Goal: Obtain resource: Obtain resource

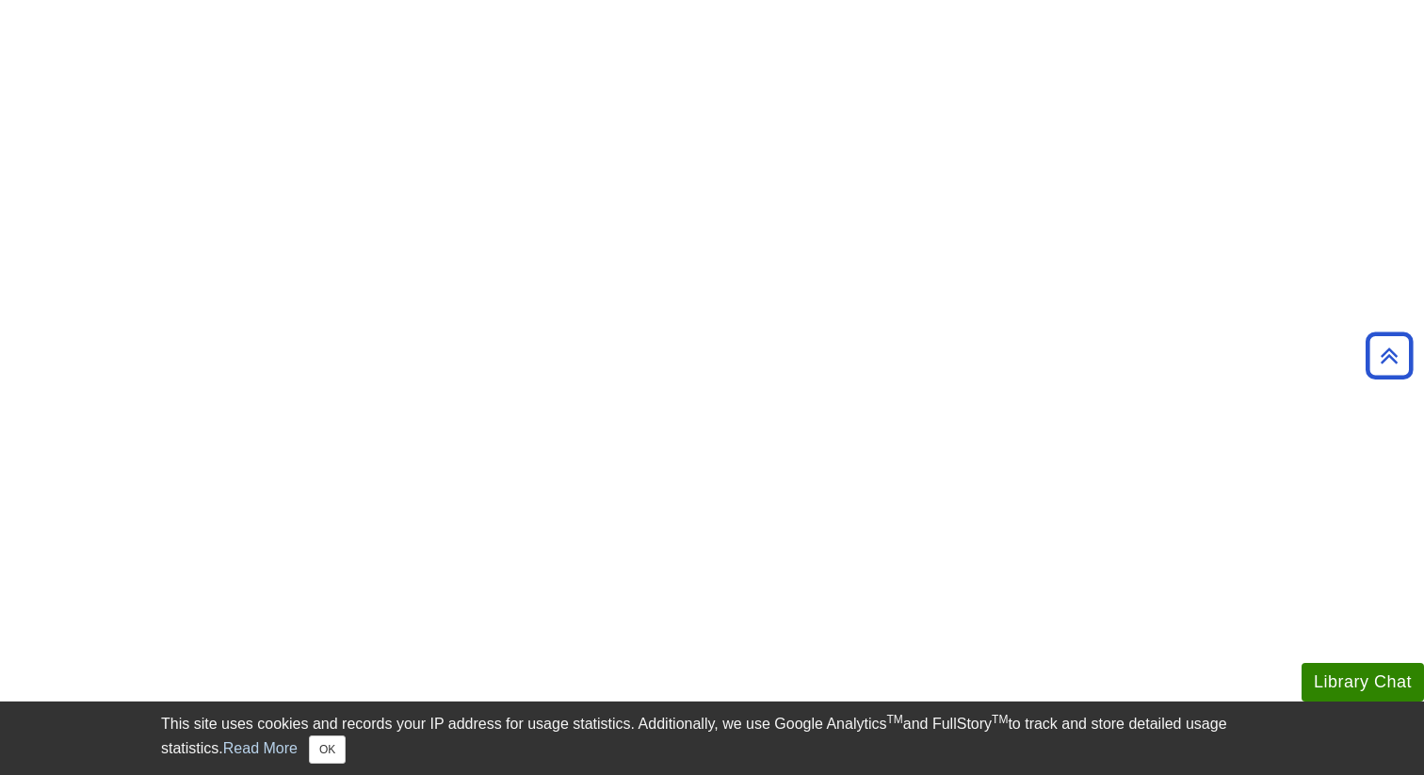
scroll to position [1754, 0]
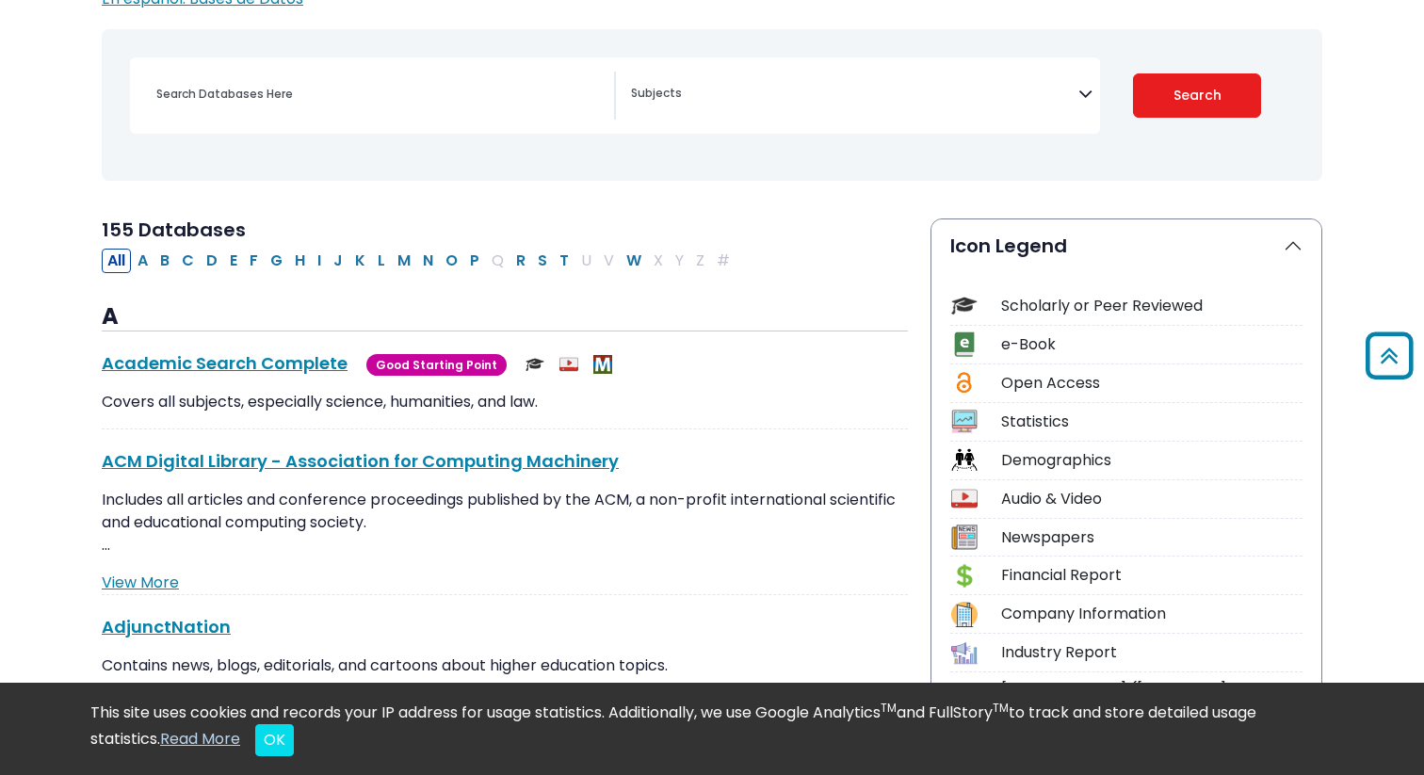
scroll to position [222, 0]
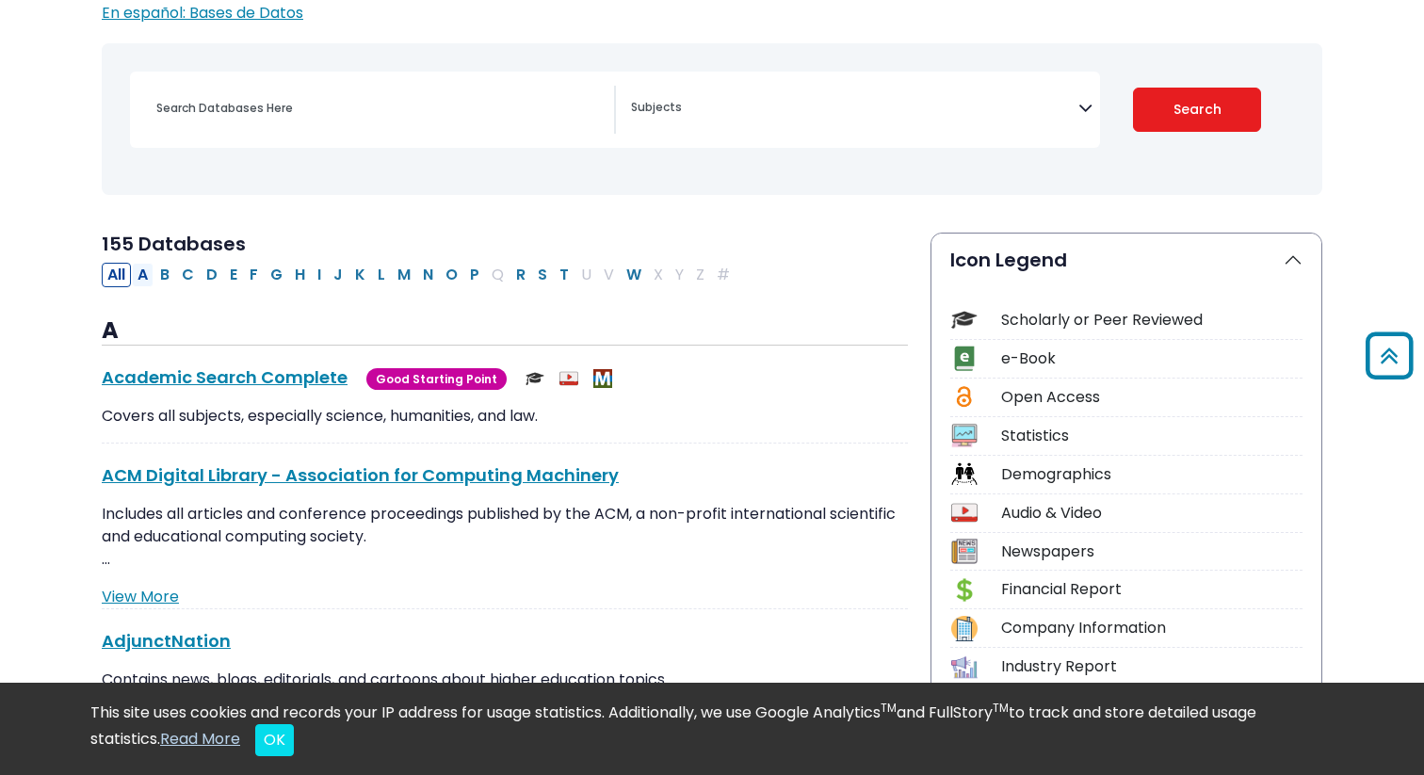
click at [150, 279] on button "A" at bounding box center [143, 275] width 22 height 24
click at [185, 280] on button "C" at bounding box center [188, 275] width 24 height 24
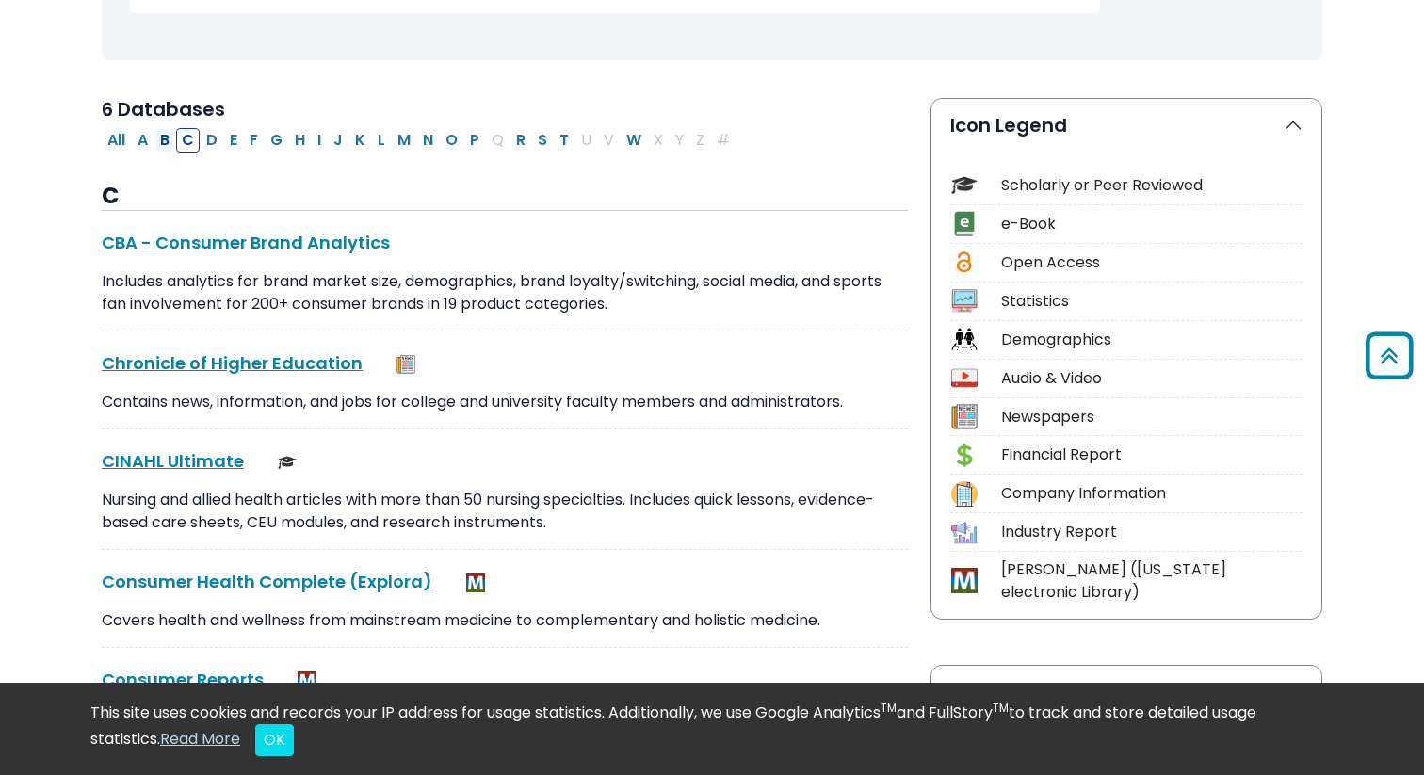
scroll to position [320, 0]
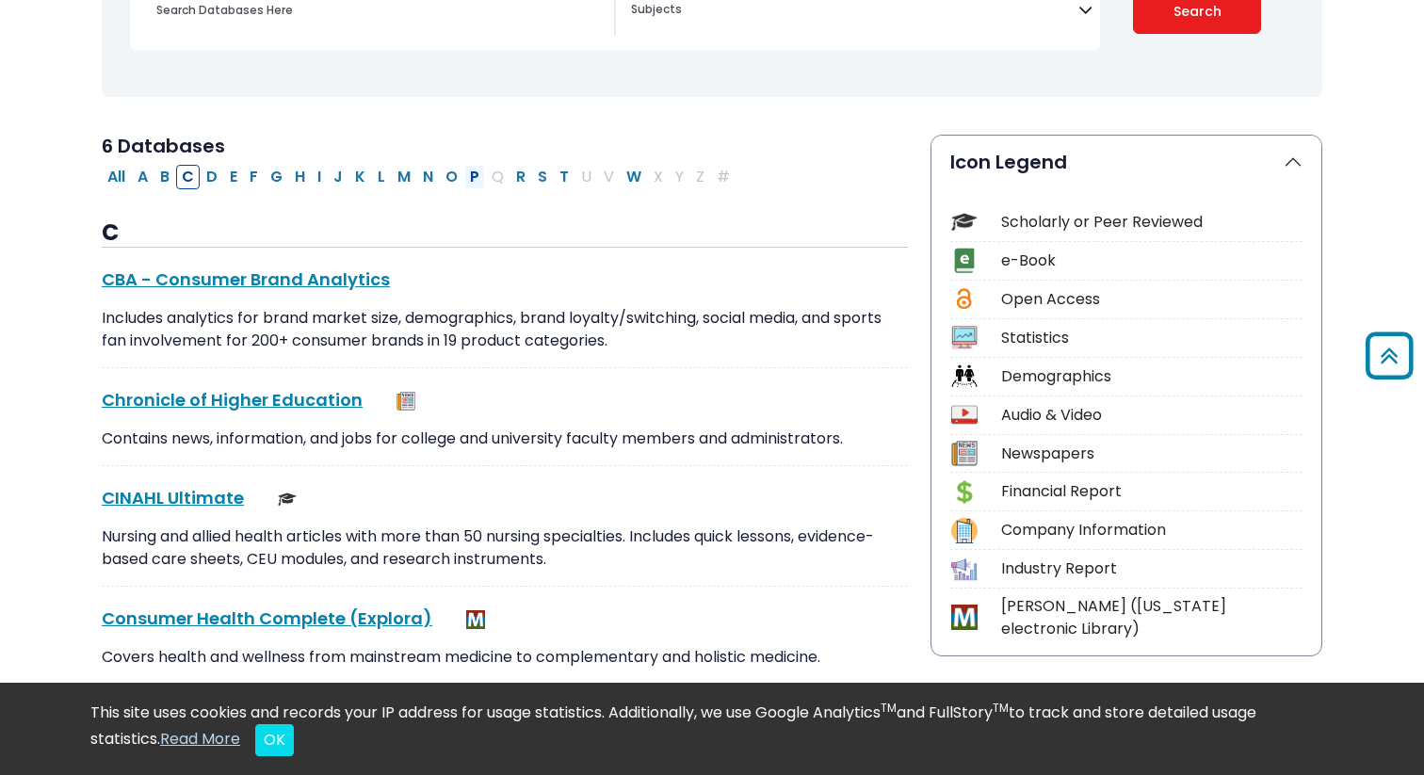
click at [475, 181] on button "P" at bounding box center [474, 177] width 21 height 24
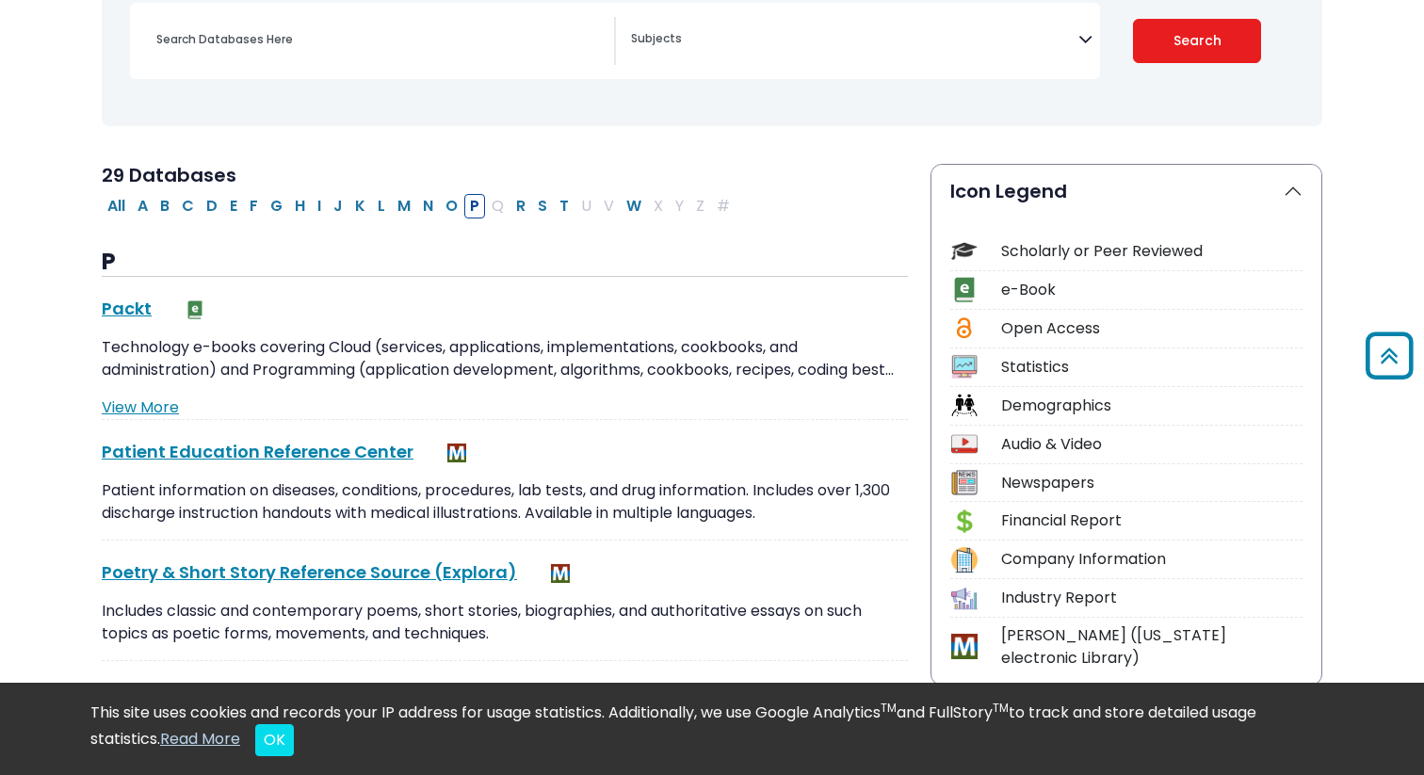
scroll to position [289, 0]
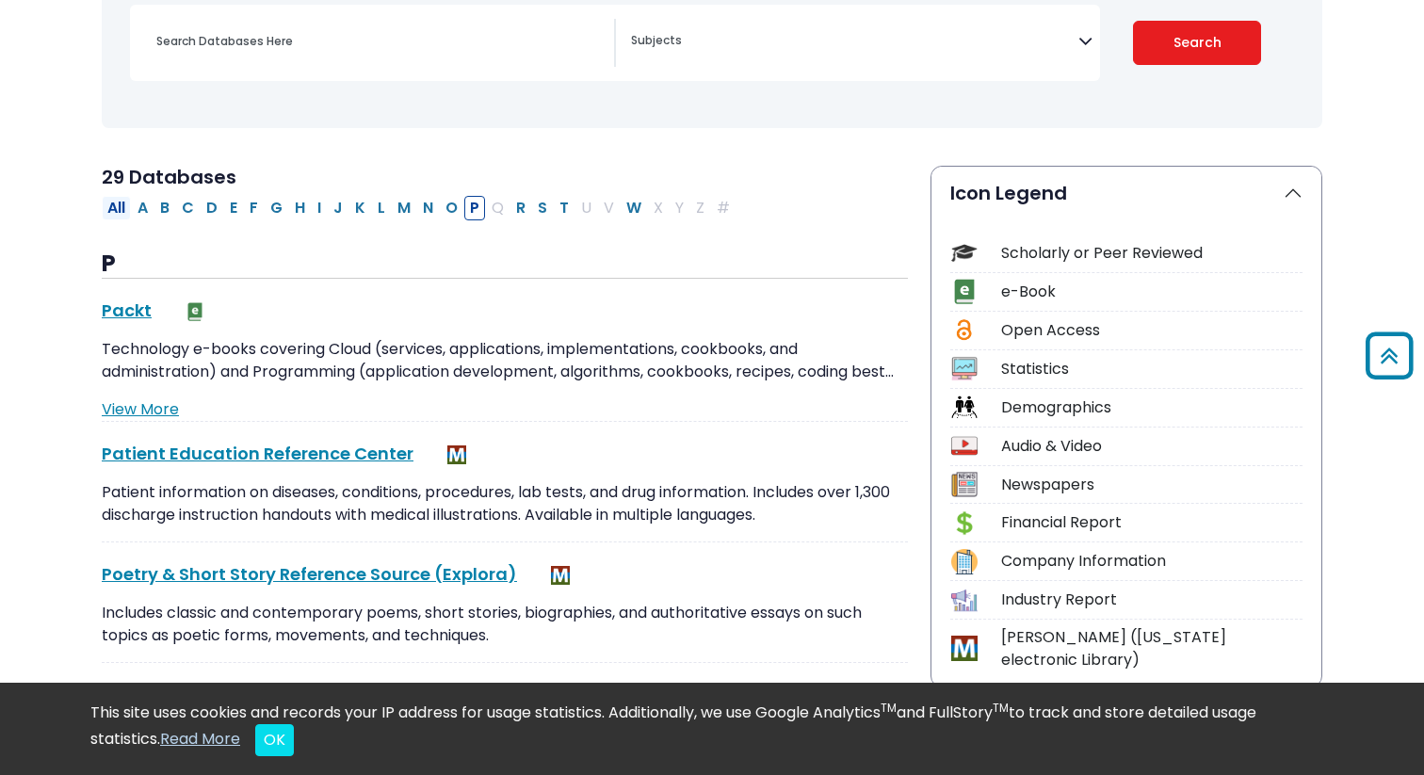
click at [120, 208] on button "All" at bounding box center [116, 208] width 29 height 24
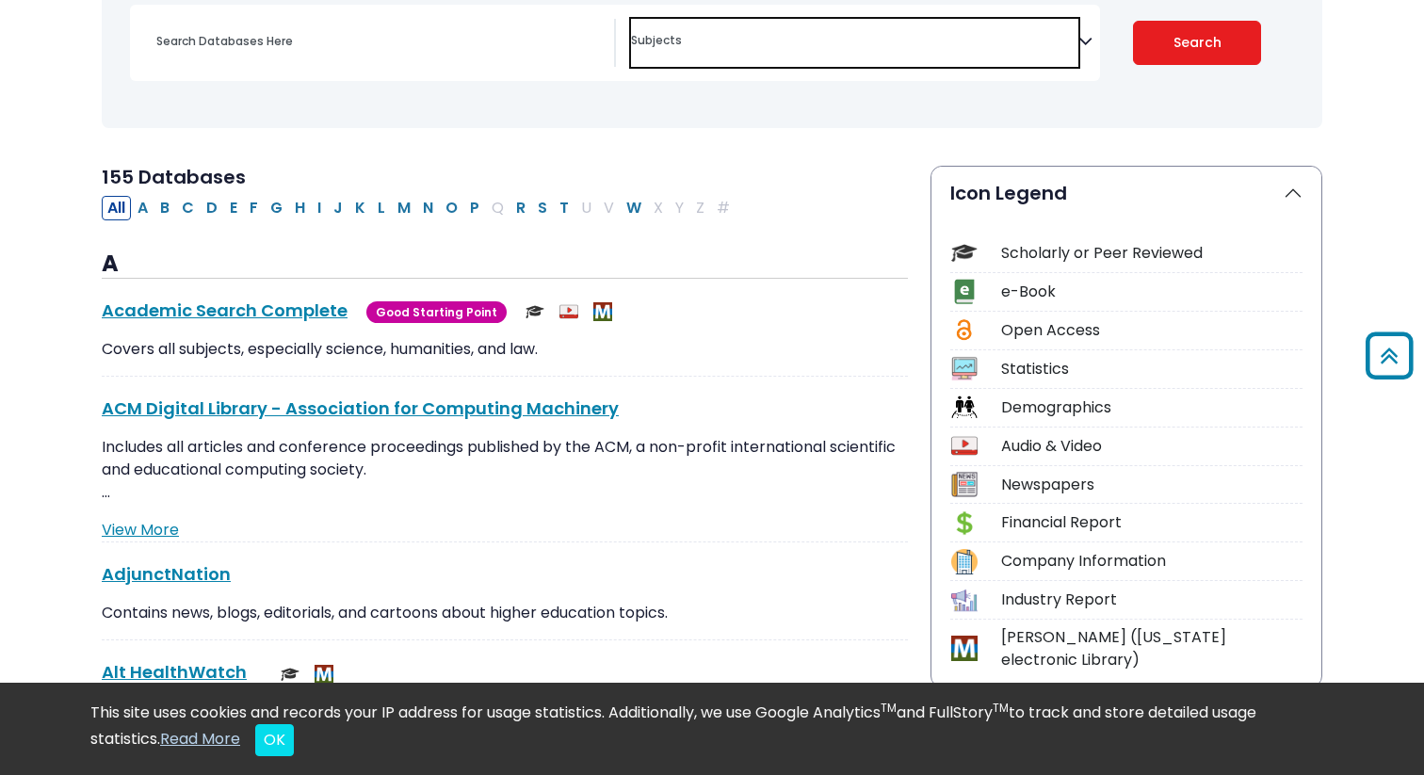
click at [685, 50] on span "Search filters" at bounding box center [854, 43] width 447 height 48
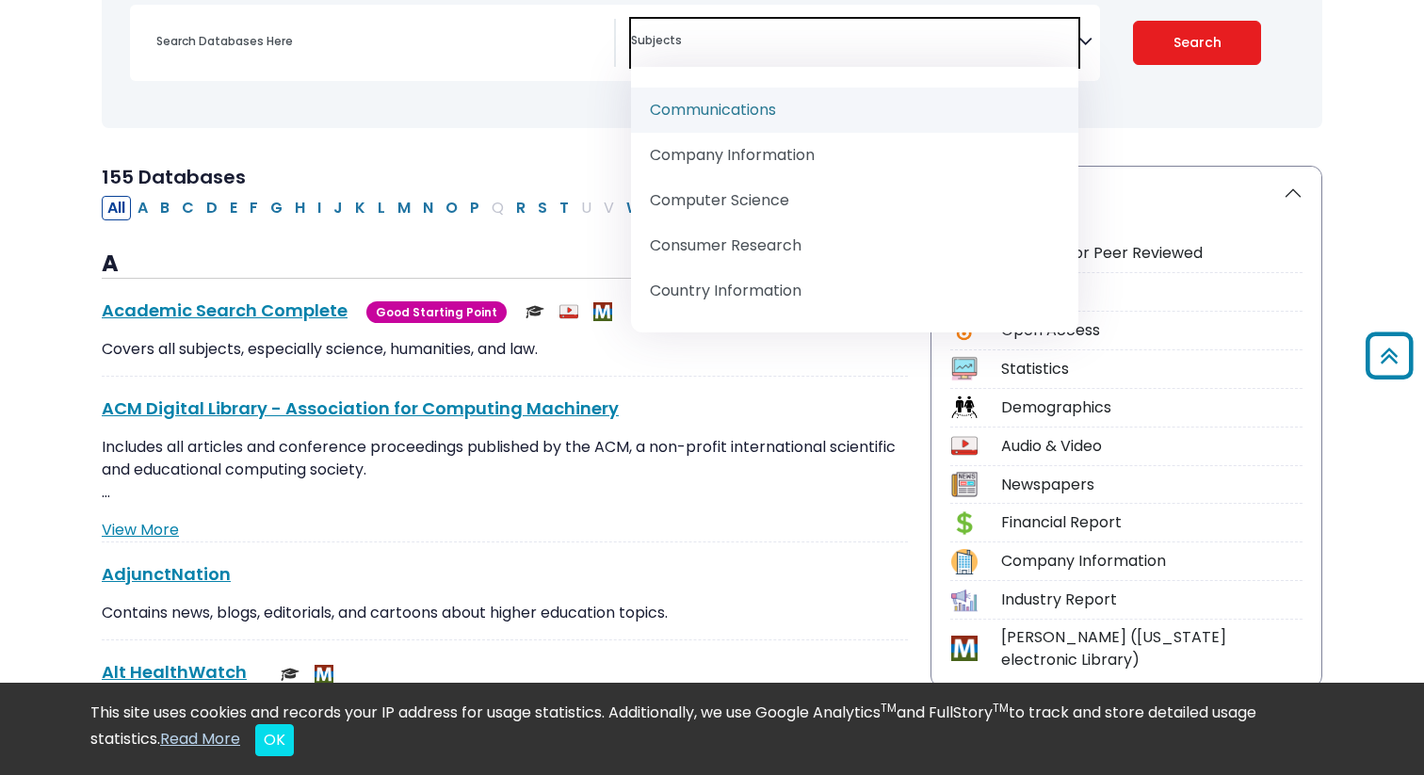
scroll to position [472, 0]
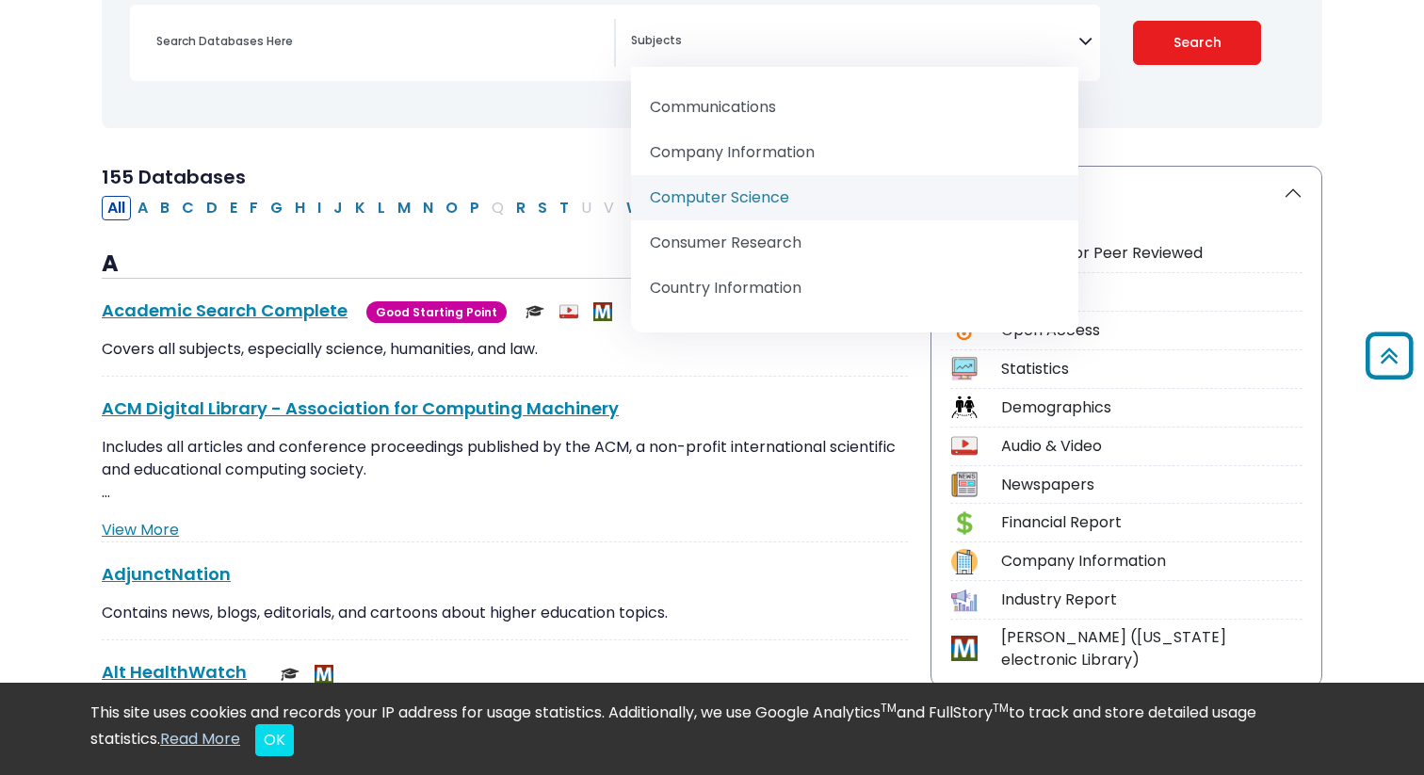
select select "219047"
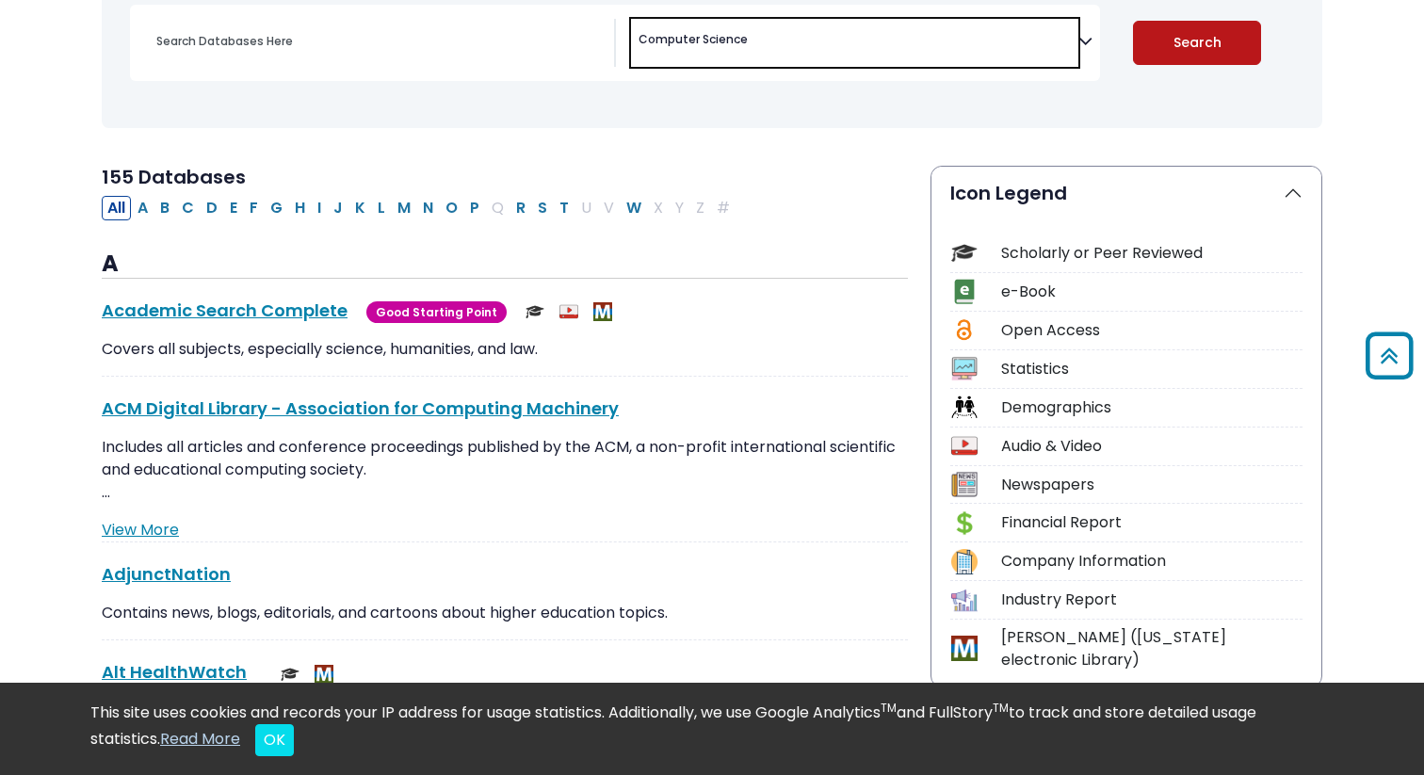
click at [1173, 42] on button "Search" at bounding box center [1197, 43] width 129 height 44
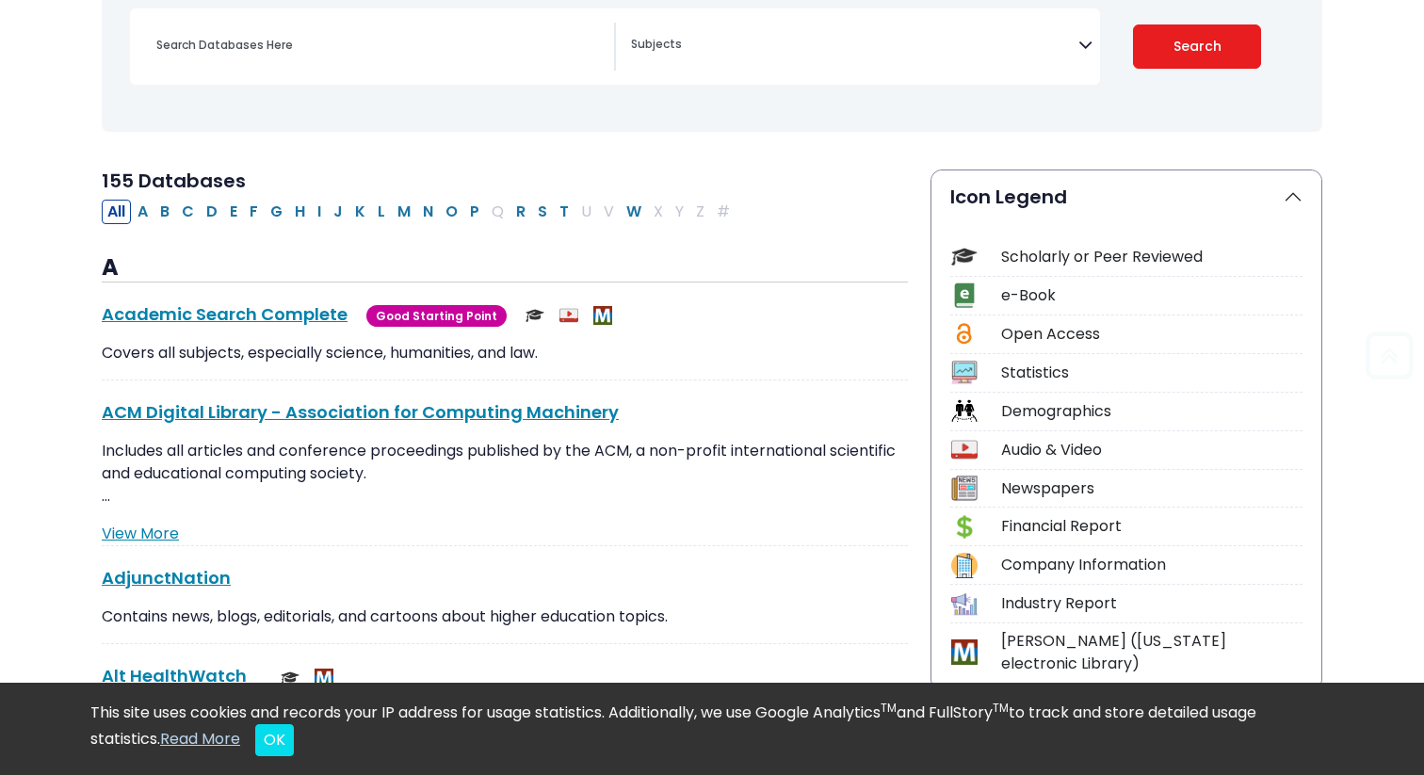
scroll to position [289, 0]
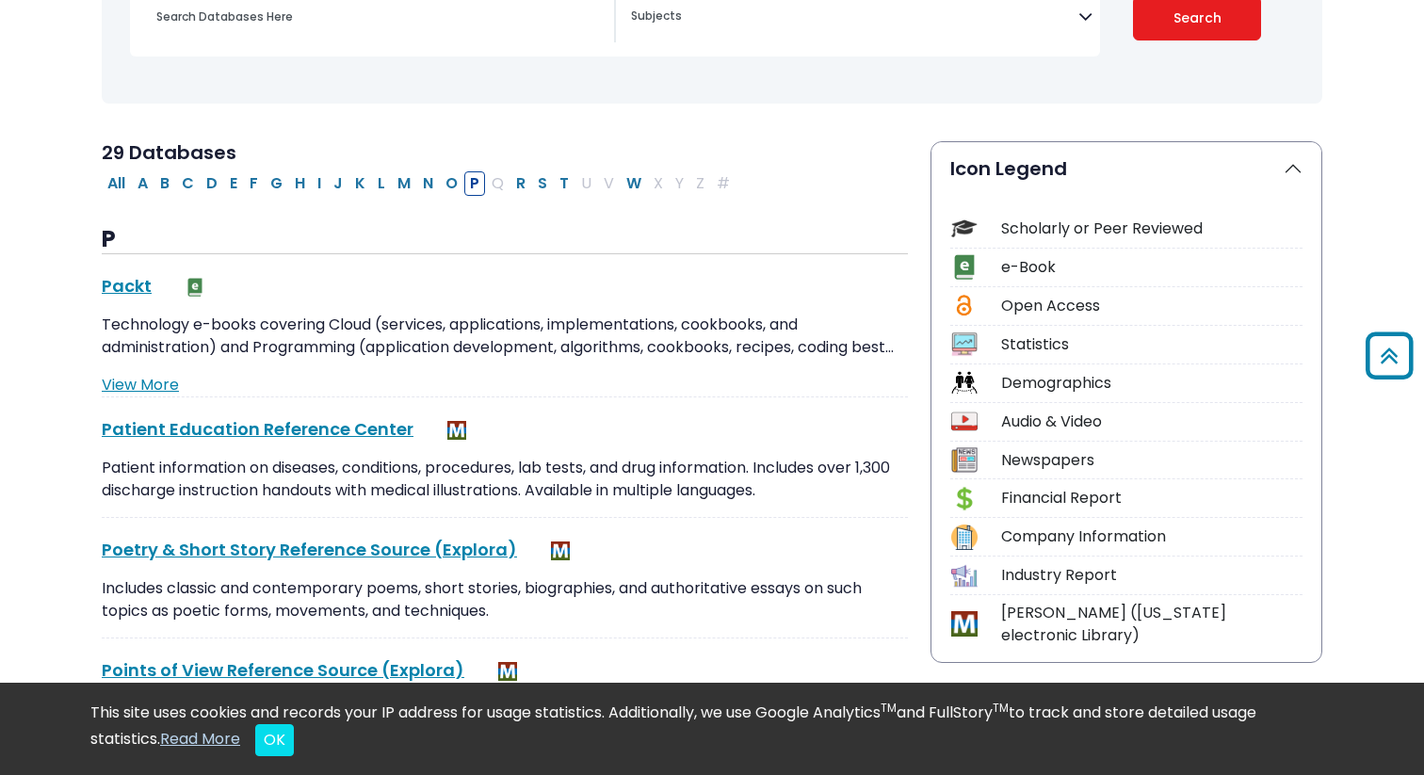
select select "Database Subject Filter"
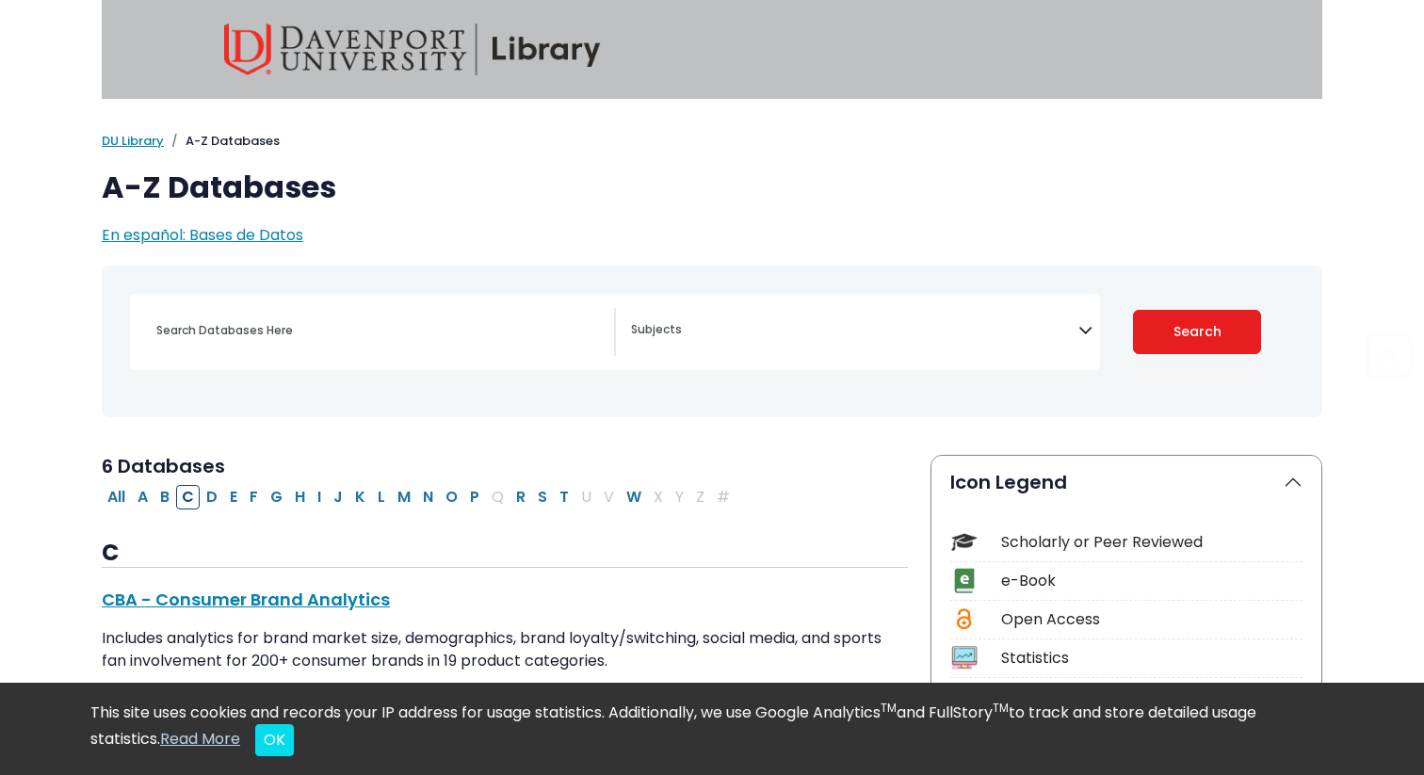
click at [411, 14] on div at bounding box center [712, 49] width 1220 height 99
click at [417, 49] on img at bounding box center [412, 50] width 377 height 52
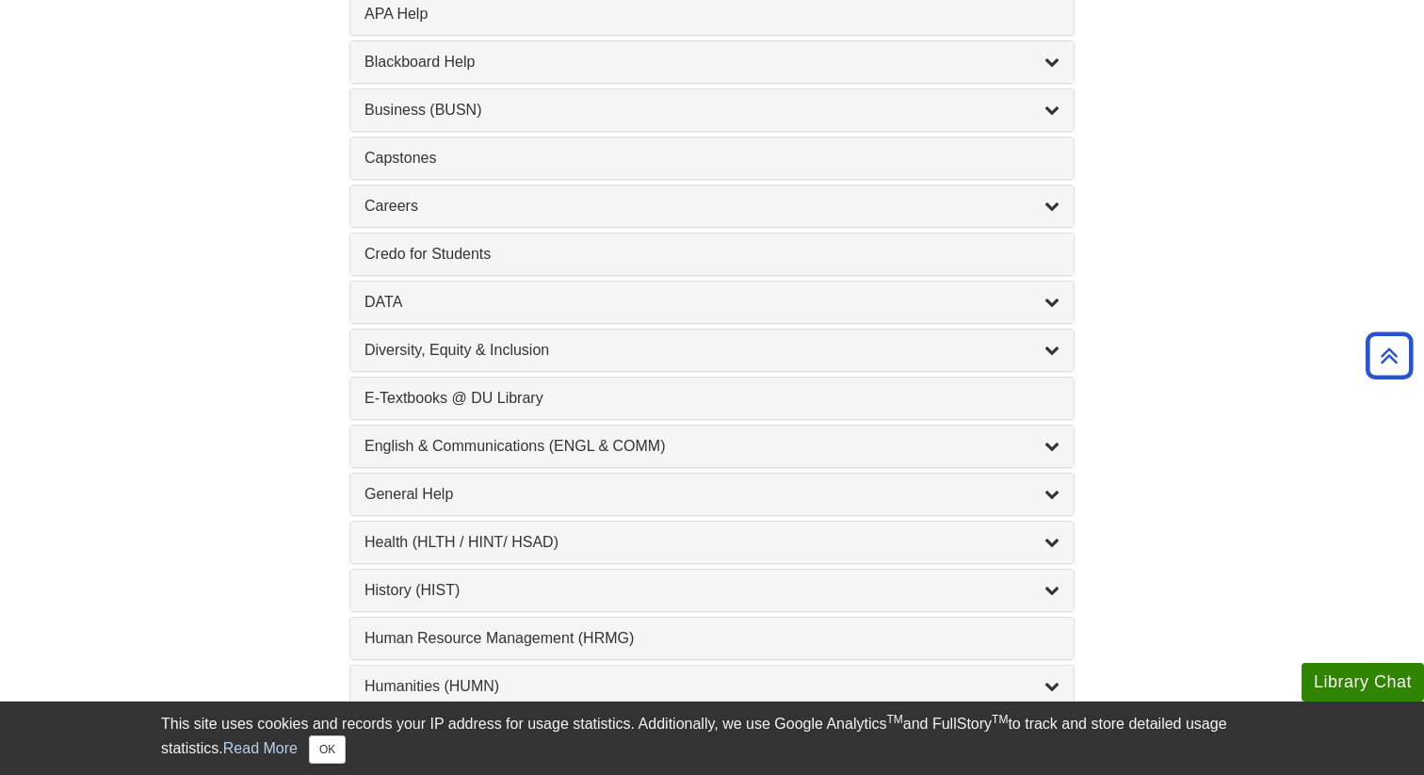
scroll to position [895, 0]
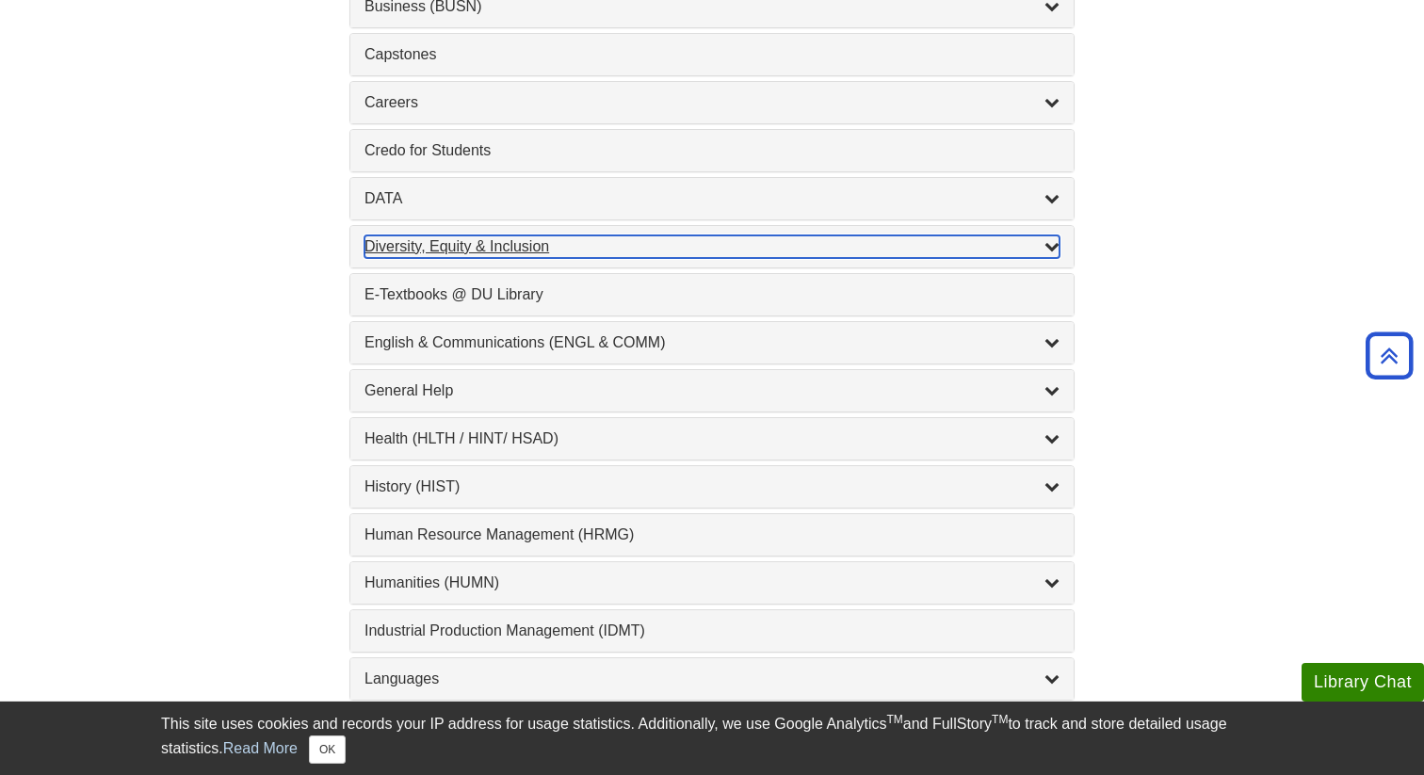
click at [1044, 246] on icon "List of Subjects" at bounding box center [1051, 245] width 15 height 15
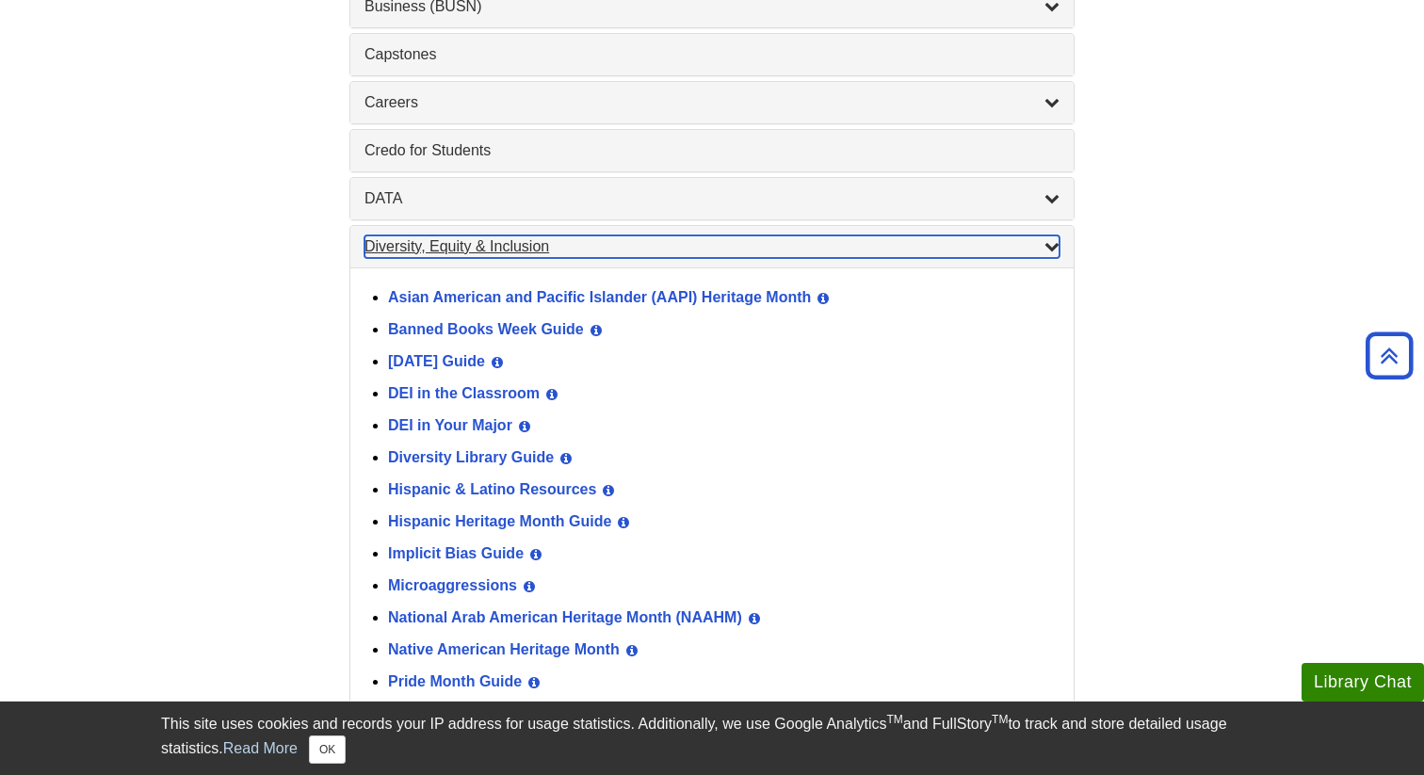
click at [1044, 246] on icon "List of Subjects" at bounding box center [1051, 245] width 15 height 15
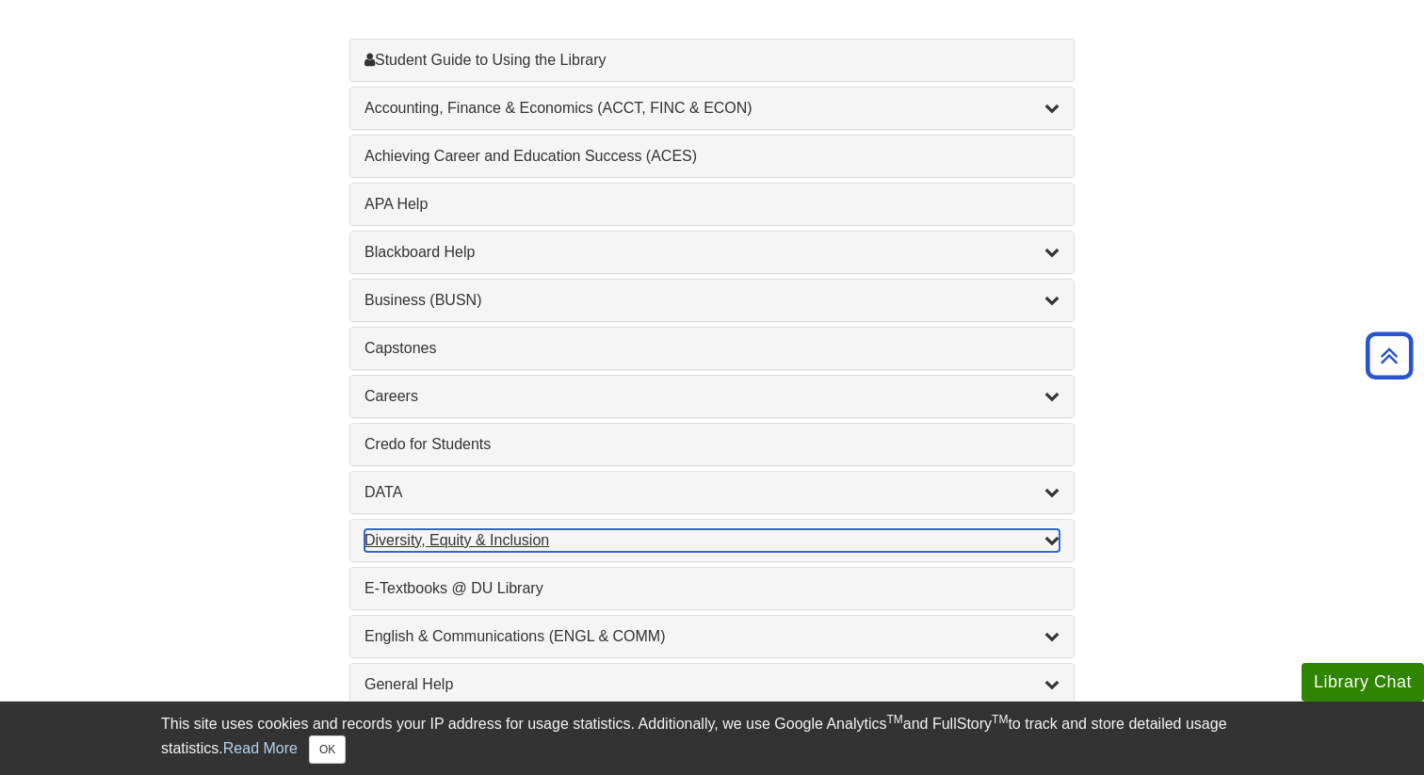
scroll to position [601, 0]
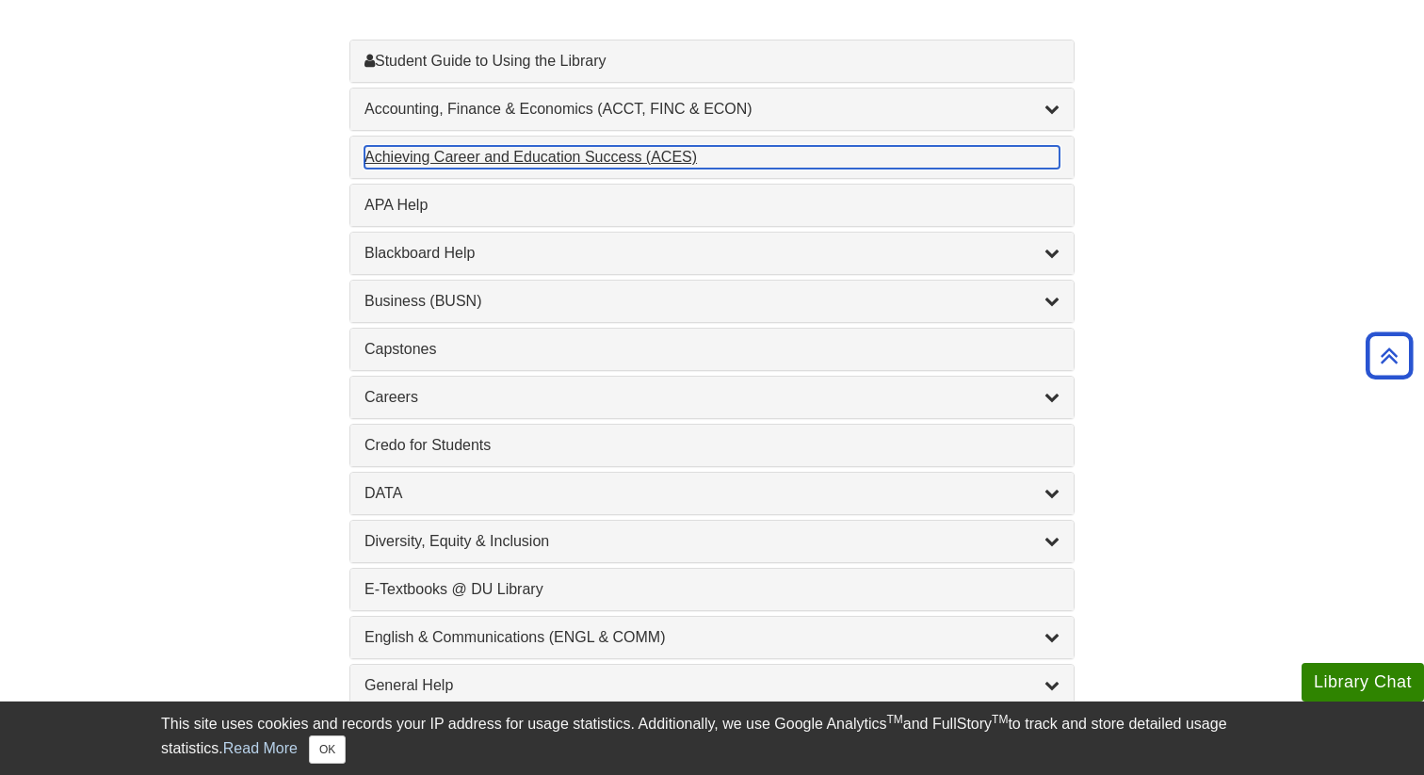
click at [1050, 155] on div "Achieving Career and Education Success (ACES) , 1 guides" at bounding box center [711, 157] width 695 height 23
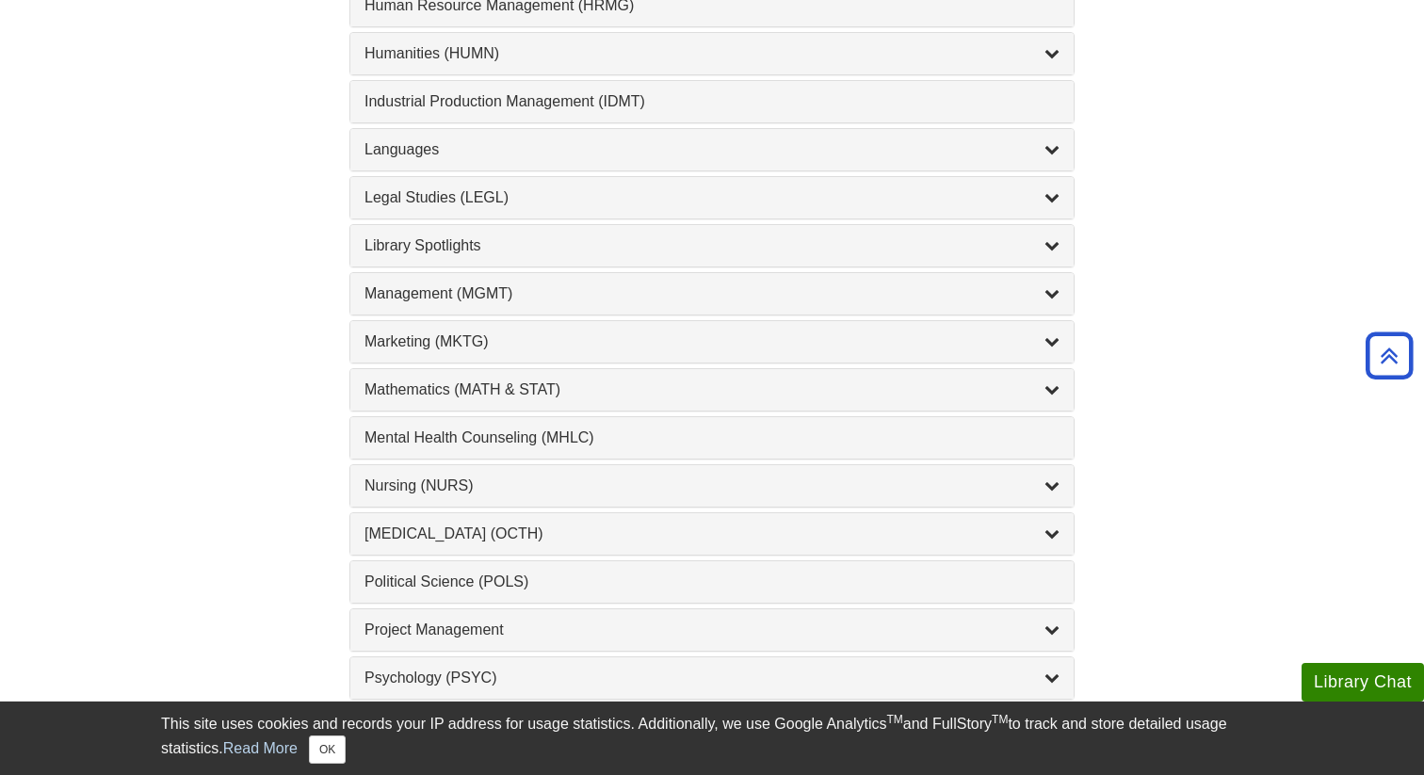
scroll to position [1429, 0]
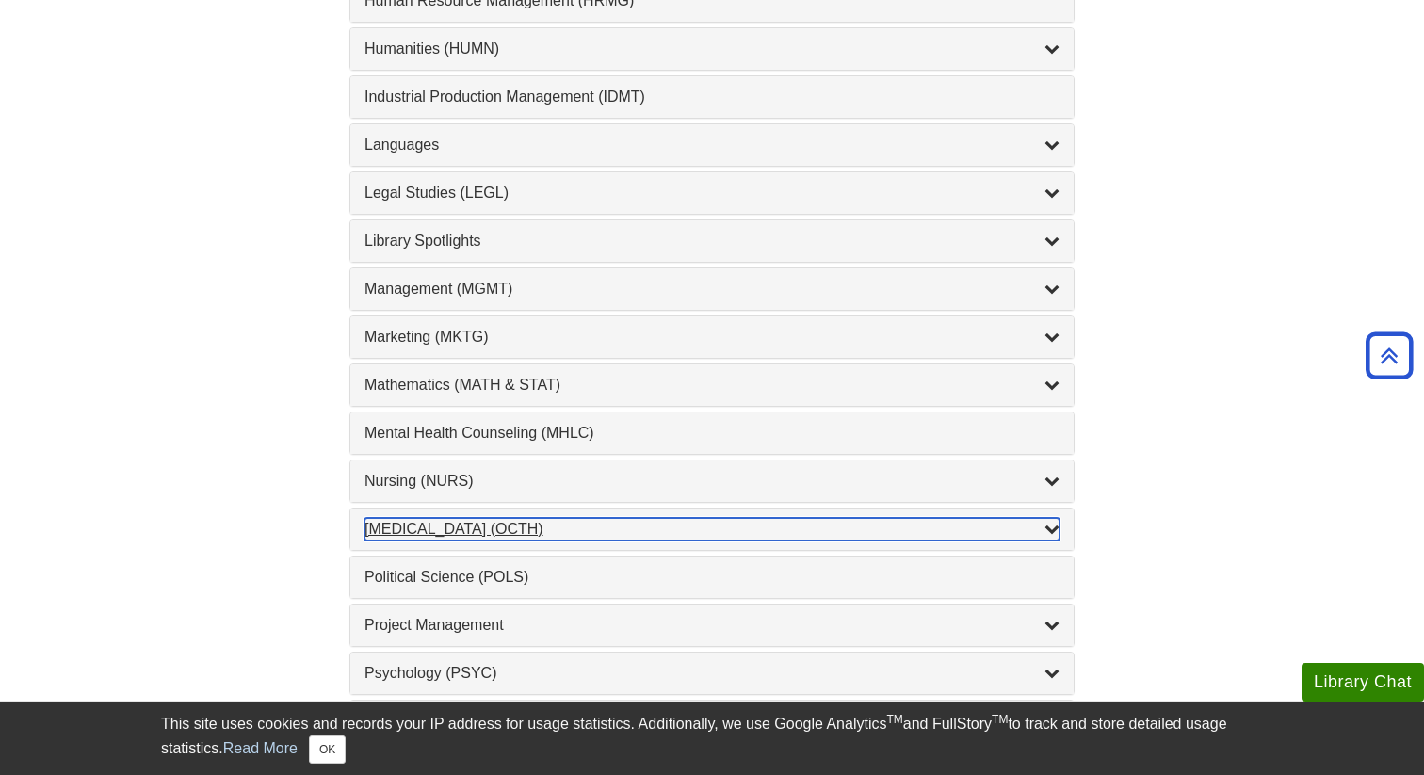
click at [450, 531] on div "Occupational Therapy (OCTH) , 2 guides" at bounding box center [711, 529] width 695 height 23
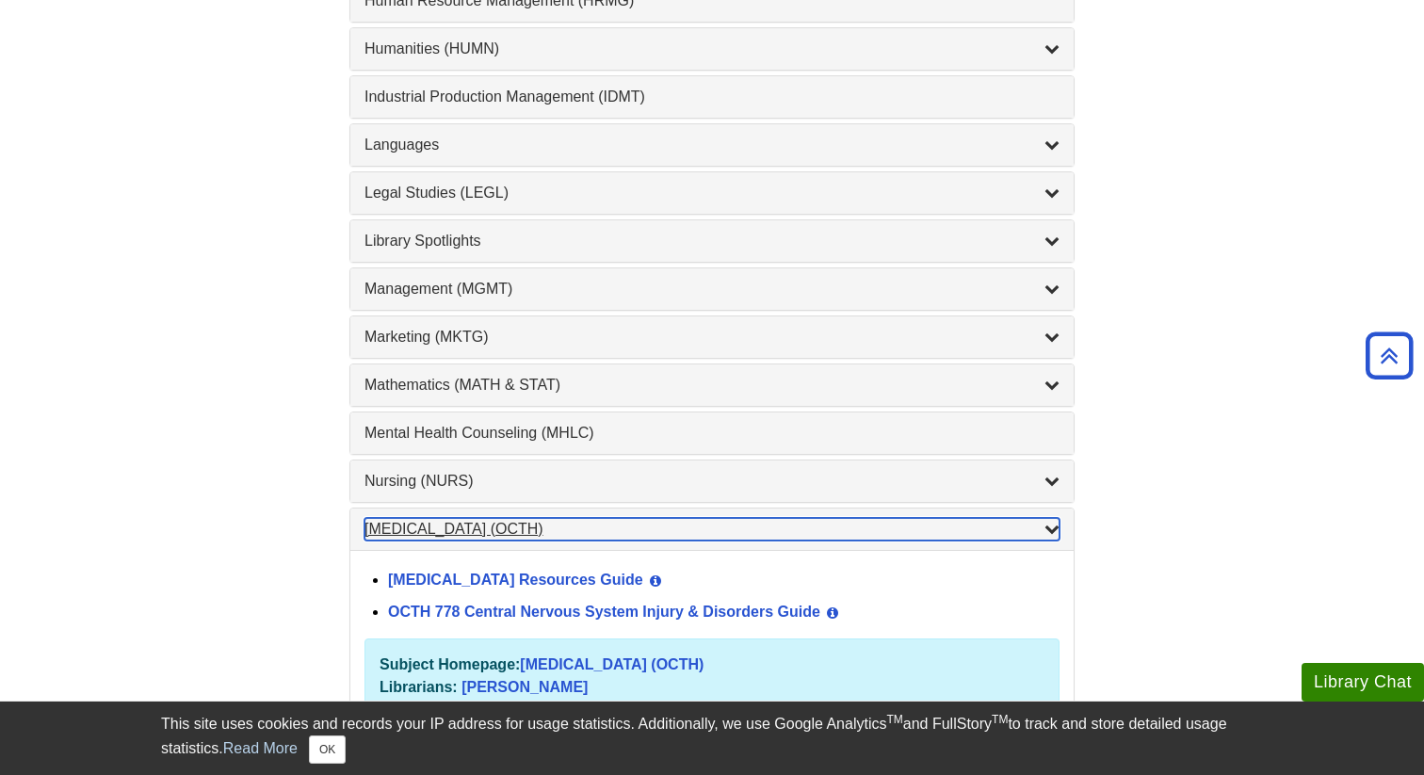
click at [450, 531] on div "Occupational Therapy (OCTH) , 2 guides" at bounding box center [711, 529] width 695 height 23
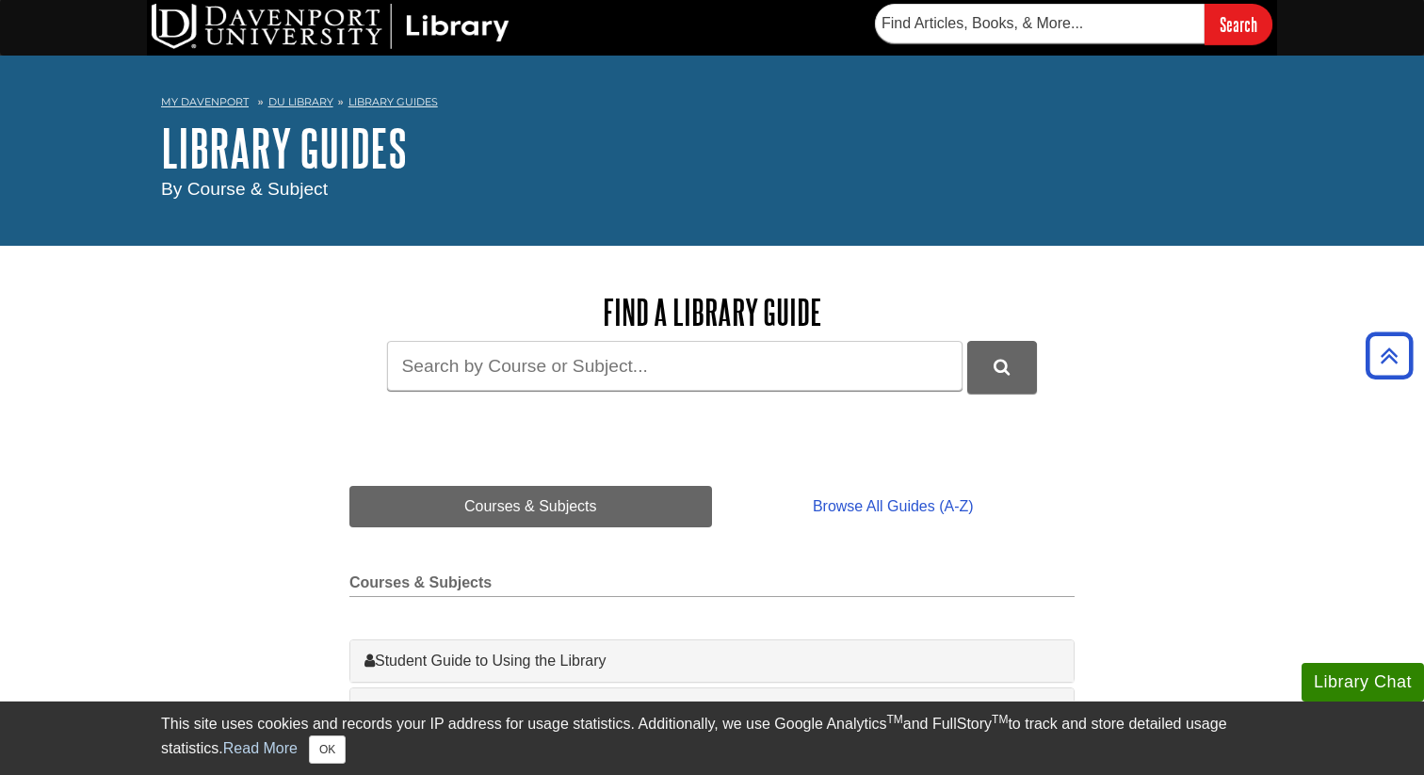
scroll to position [0, 0]
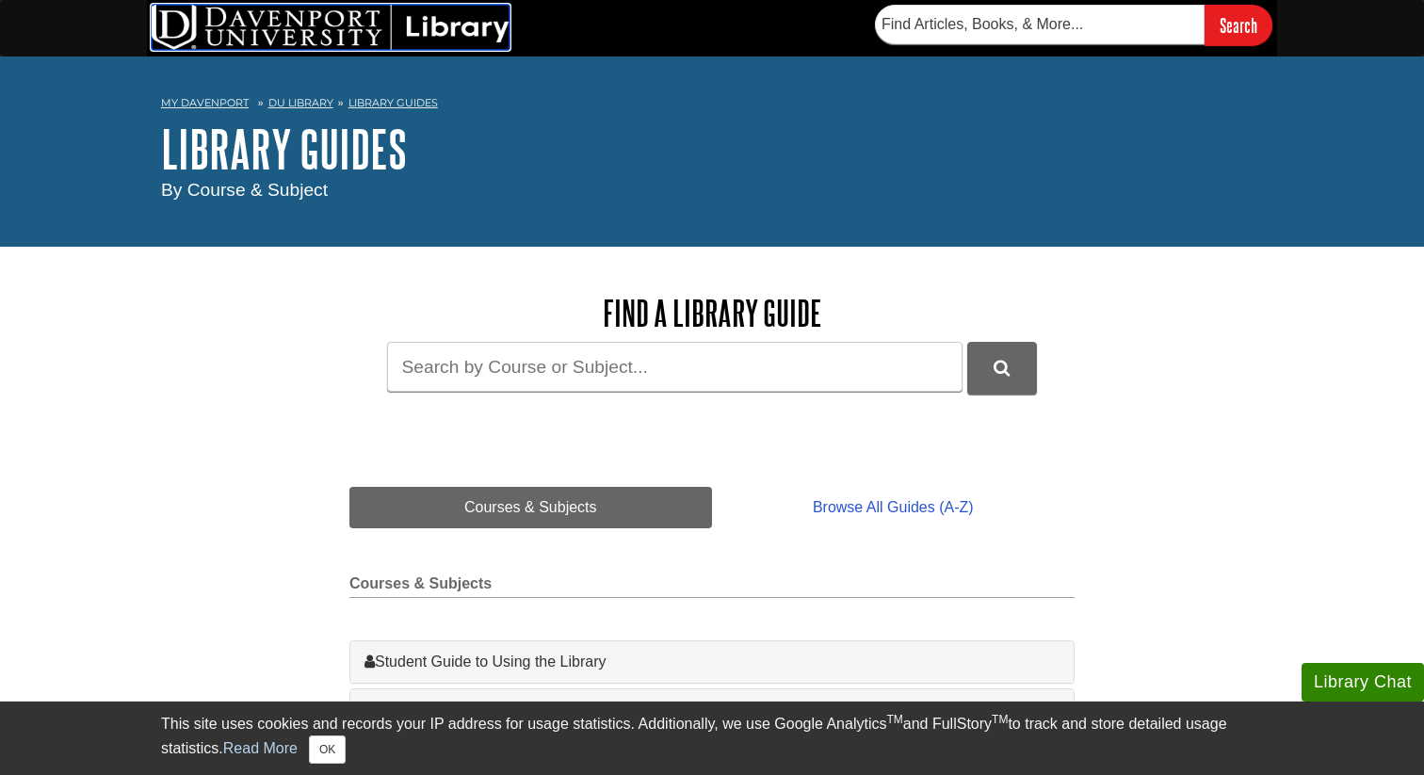
click at [305, 44] on img at bounding box center [331, 27] width 358 height 45
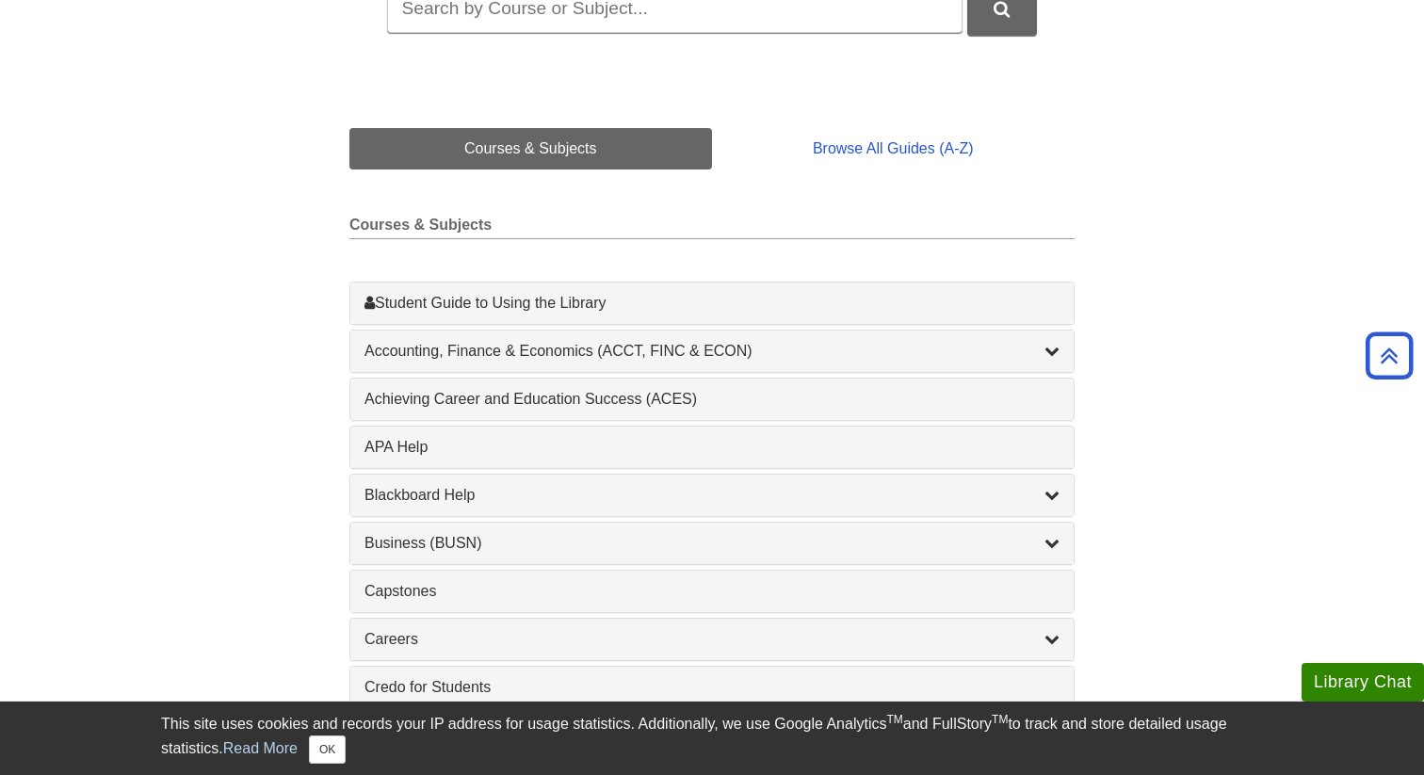
scroll to position [362, 0]
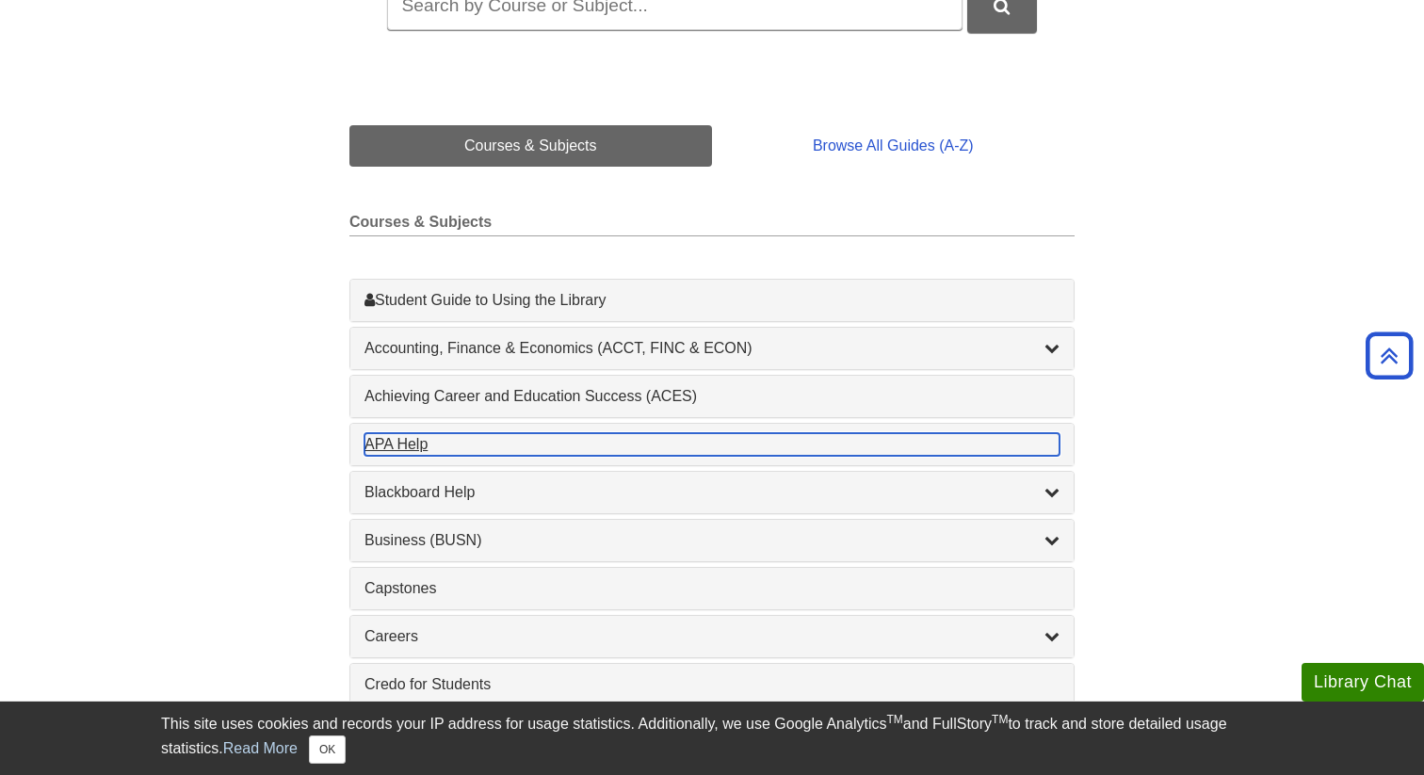
click at [417, 445] on div "APA Help , 1 guides" at bounding box center [711, 444] width 695 height 23
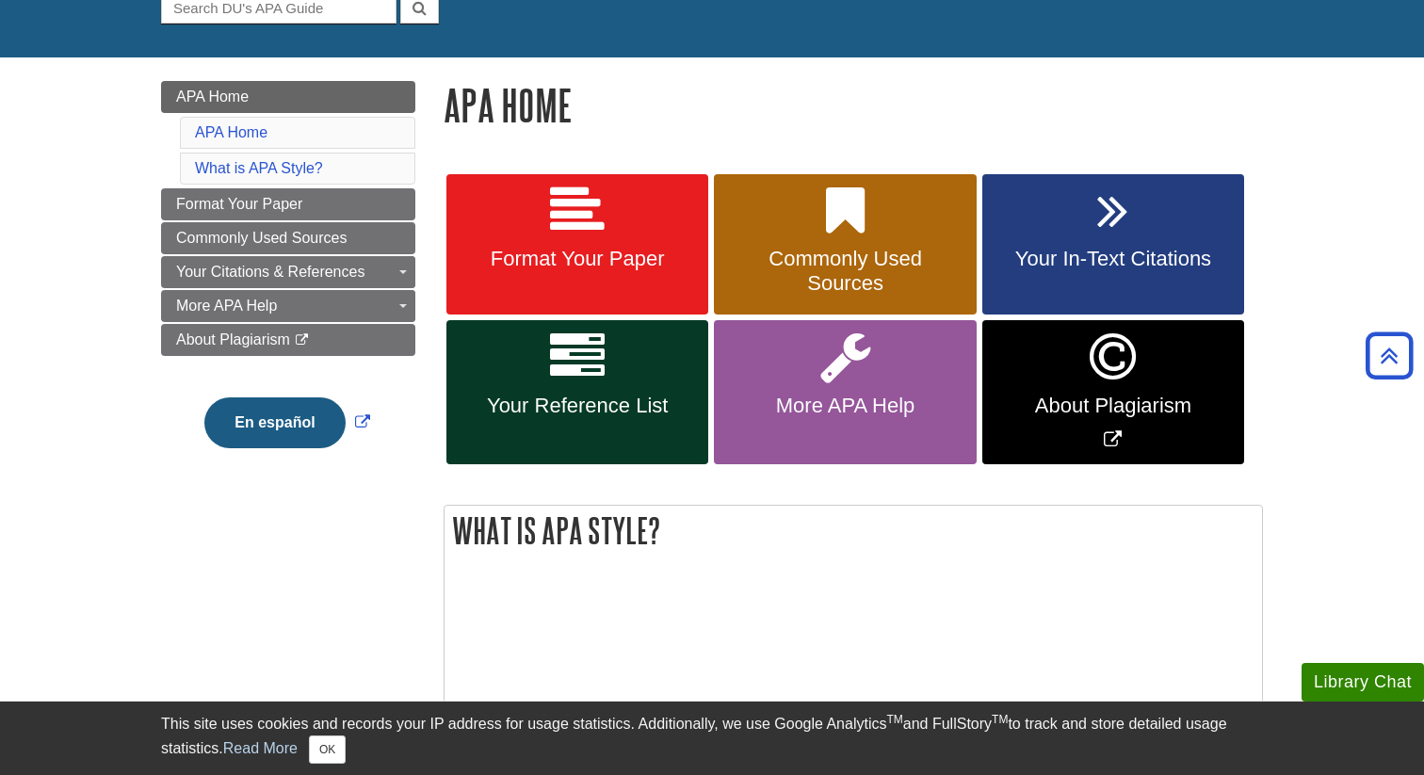
scroll to position [171, 0]
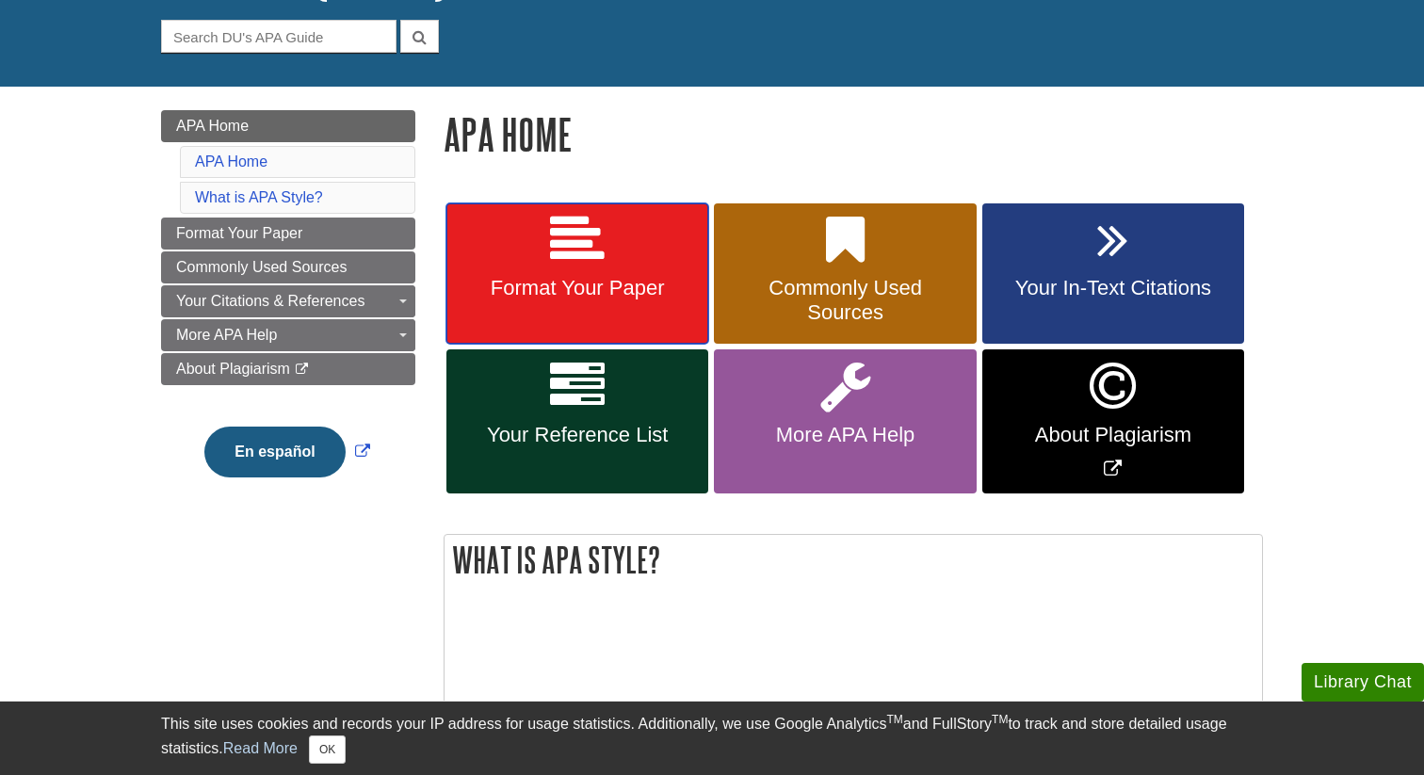
click at [568, 268] on link "Format Your Paper" at bounding box center [577, 273] width 262 height 141
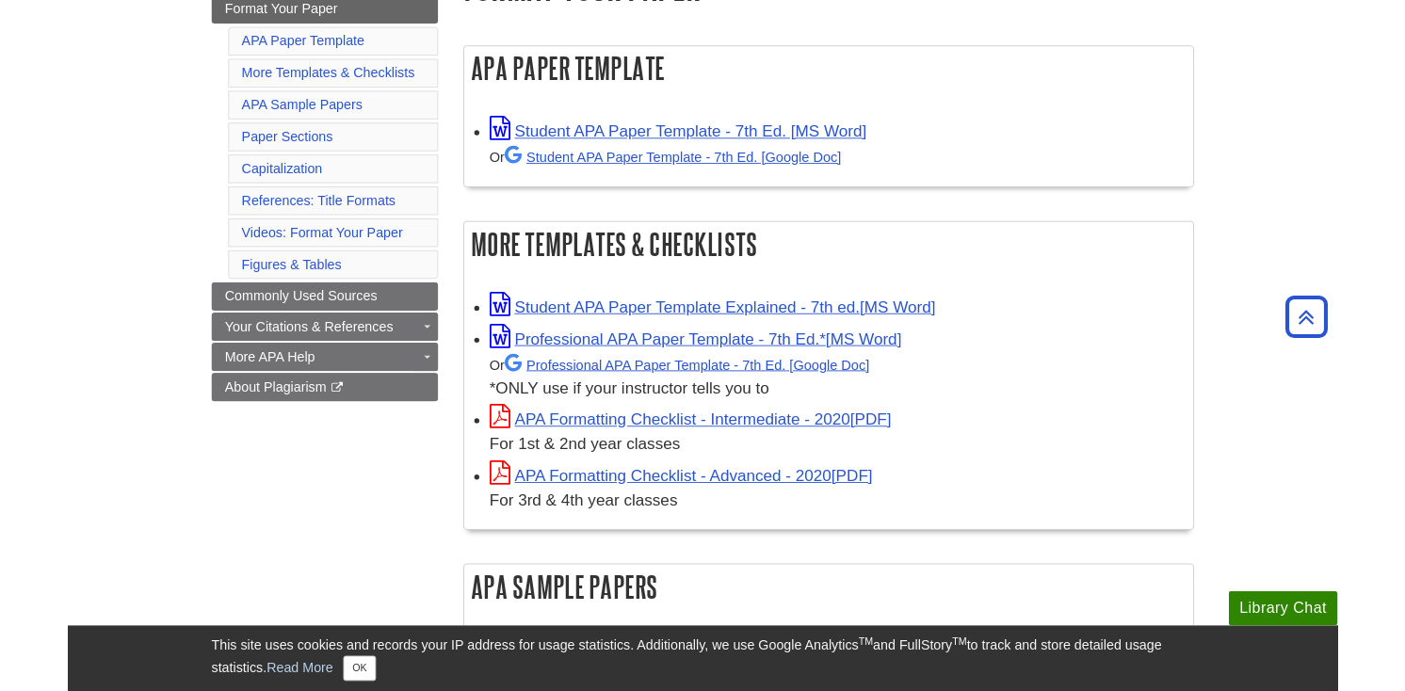
scroll to position [327, 0]
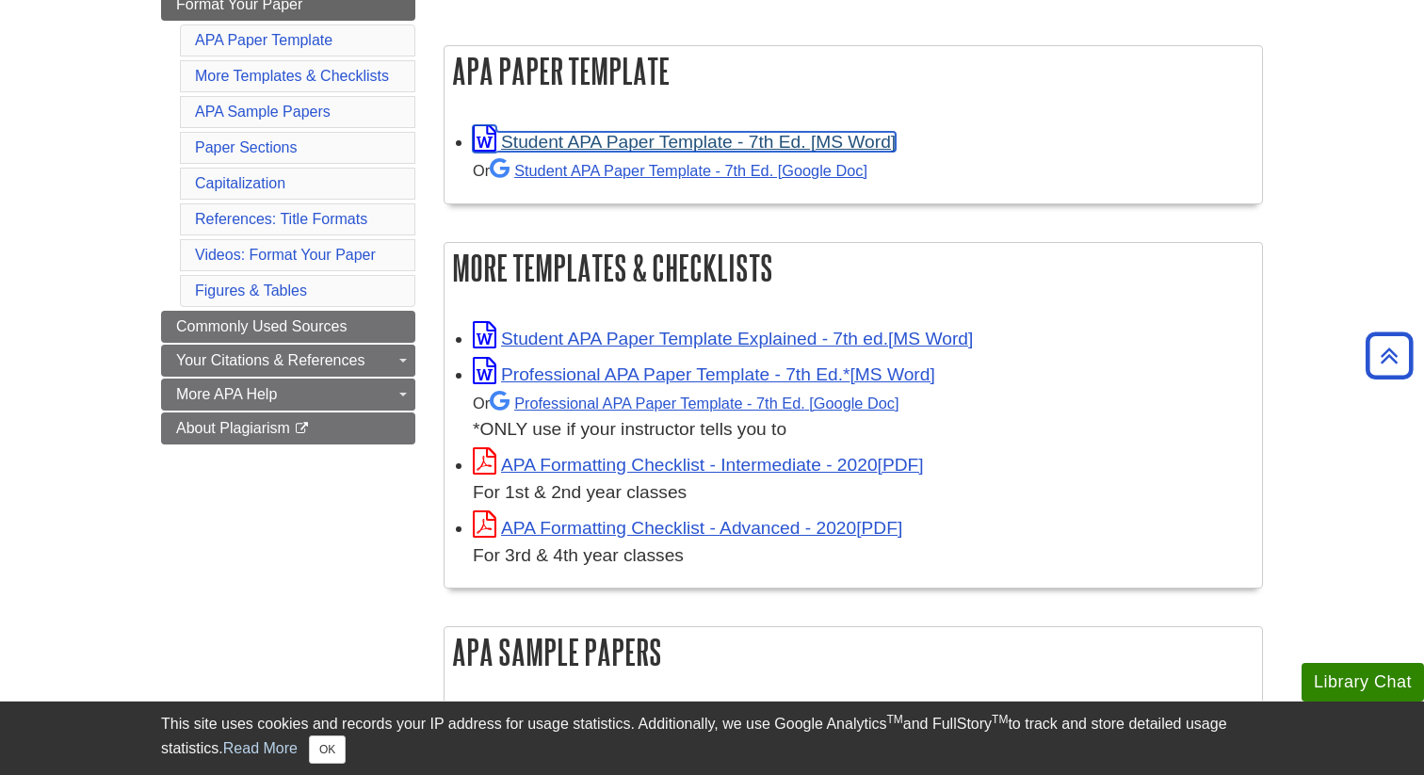
click at [579, 145] on link "Student APA Paper Template - 7th Ed. [MS Word]" at bounding box center [684, 142] width 423 height 20
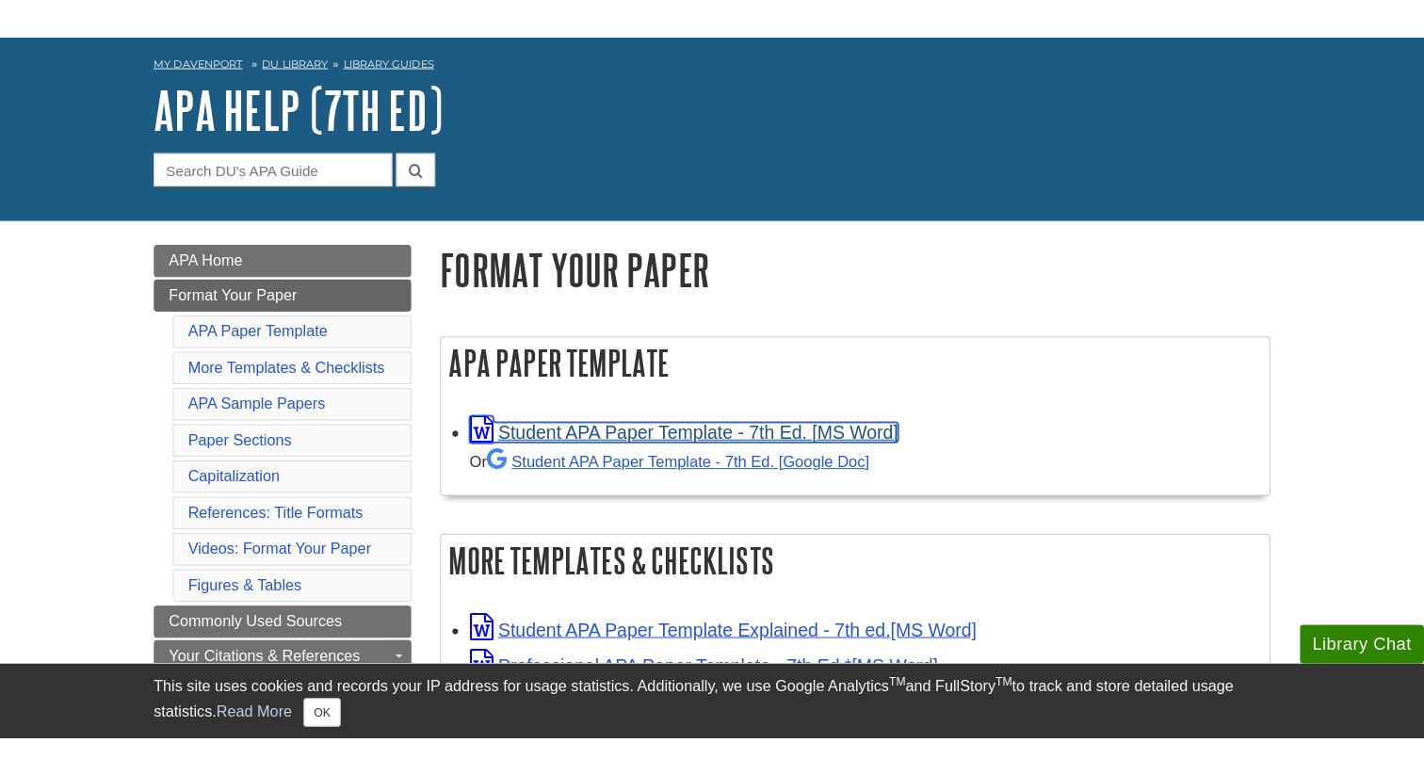
scroll to position [140, 0]
